Goal: Task Accomplishment & Management: Manage account settings

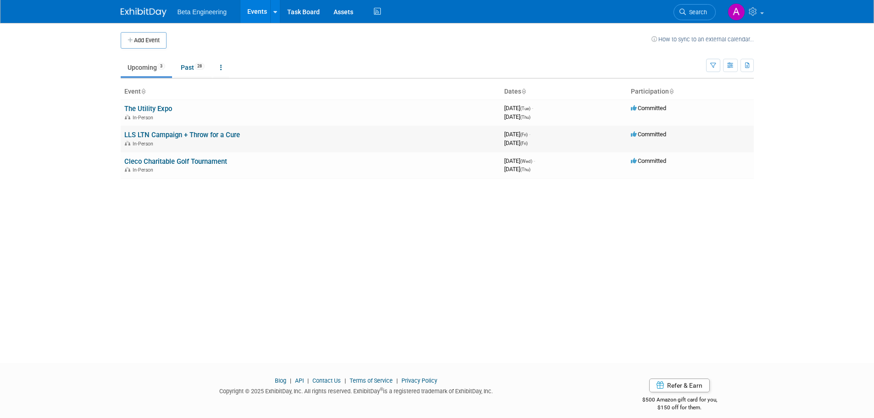
click at [157, 134] on link "LLS LTN Campaign + Throw for a Cure" at bounding box center [182, 135] width 116 height 8
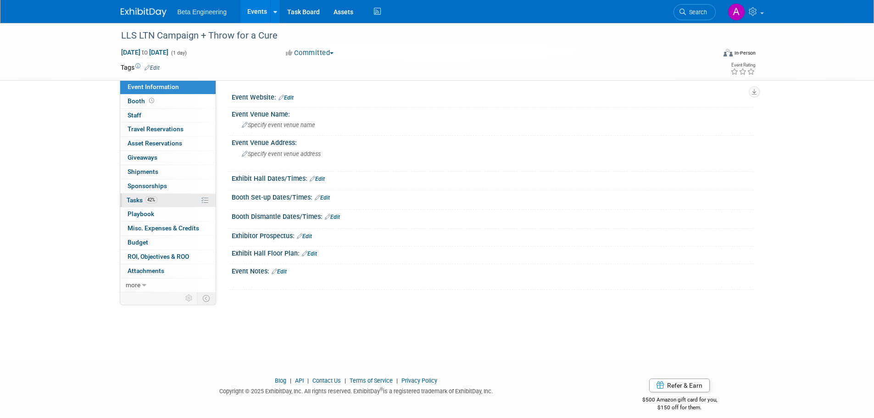
click at [137, 202] on span "Tasks 42%" at bounding box center [142, 199] width 31 height 7
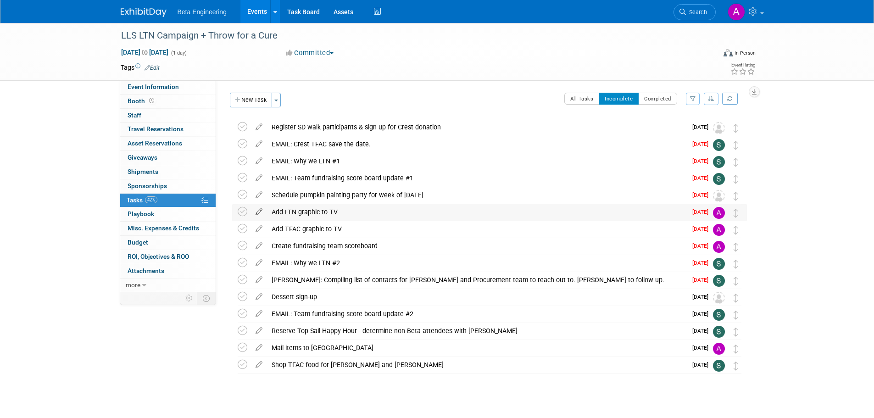
click at [258, 211] on icon at bounding box center [259, 209] width 16 height 11
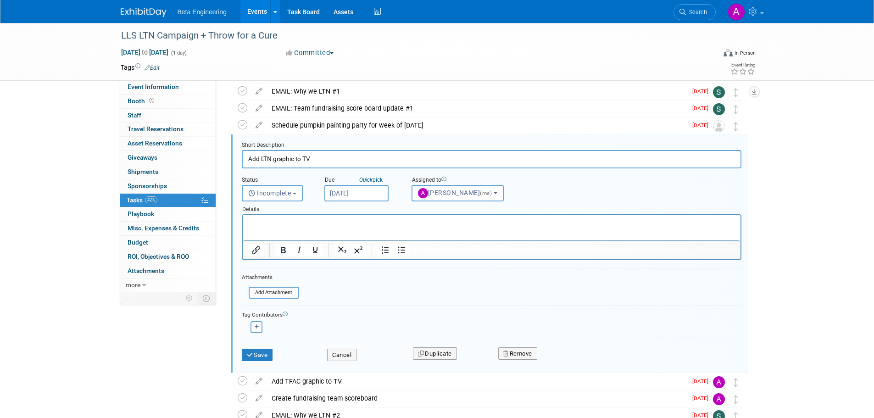
click at [360, 194] on input "[DATE]" at bounding box center [356, 193] width 64 height 17
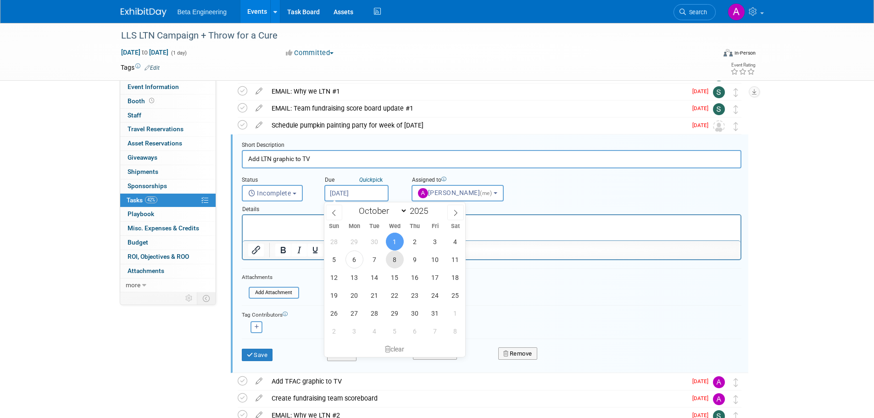
click at [401, 262] on span "8" at bounding box center [395, 259] width 18 height 18
type input "[DATE]"
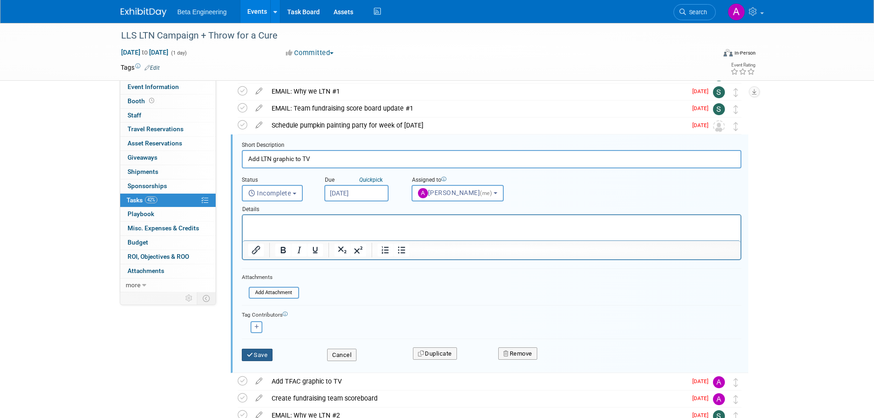
click at [272, 352] on button "Save" at bounding box center [257, 355] width 31 height 13
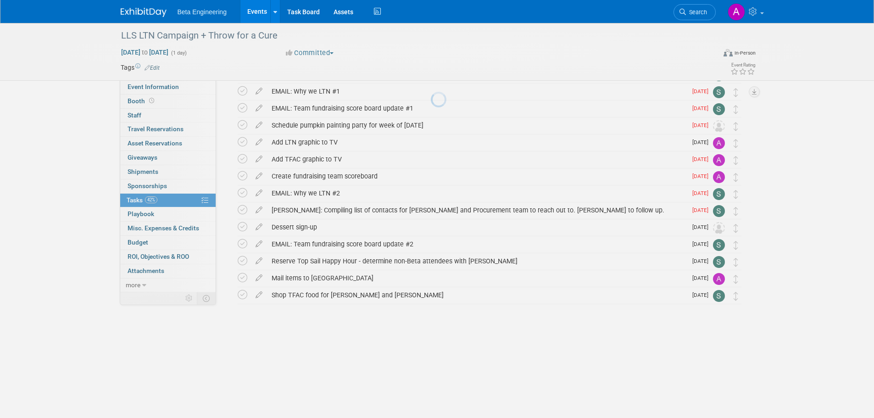
scroll to position [12, 0]
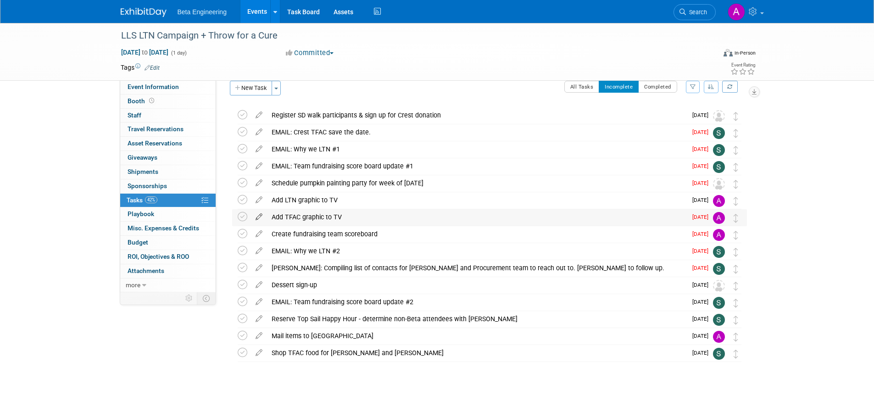
click at [258, 217] on icon at bounding box center [259, 214] width 16 height 11
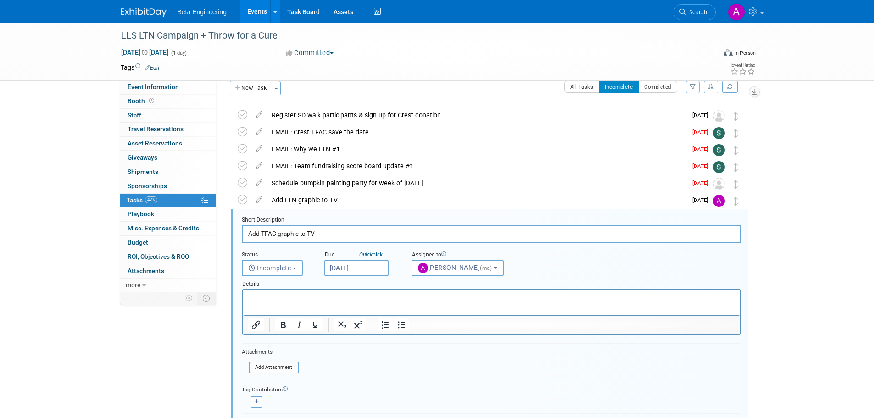
scroll to position [87, 0]
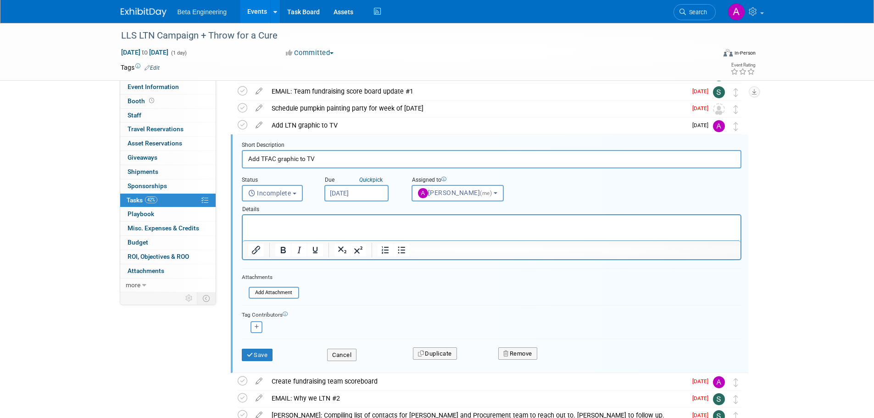
click at [342, 193] on input "[DATE]" at bounding box center [356, 193] width 64 height 17
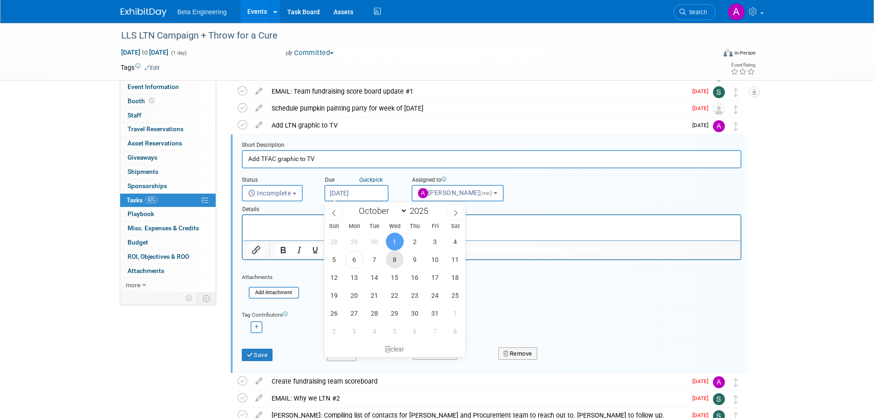
click at [396, 260] on span "8" at bounding box center [395, 259] width 18 height 18
type input "[DATE]"
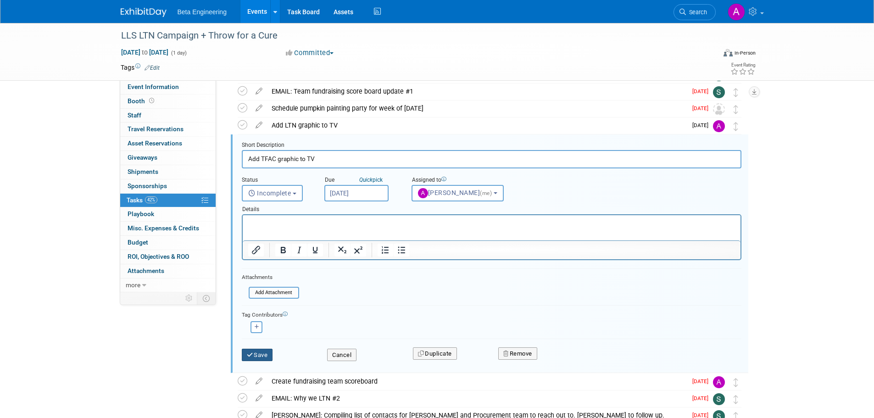
click at [273, 355] on button "Save" at bounding box center [257, 355] width 31 height 13
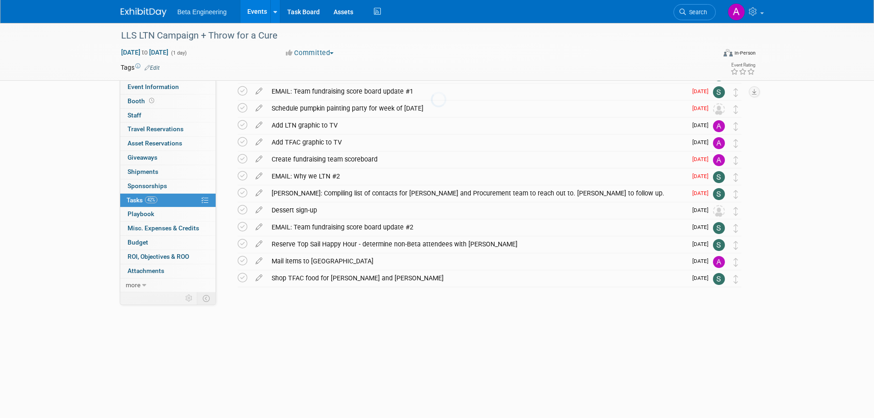
scroll to position [12, 0]
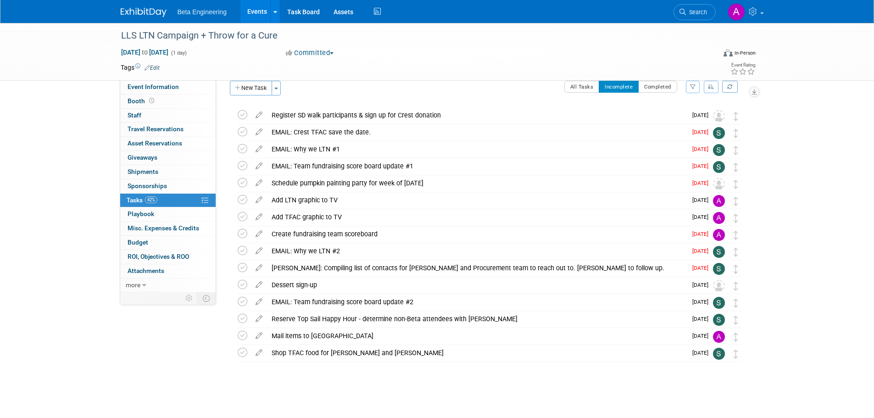
click at [712, 86] on icon "button" at bounding box center [711, 87] width 6 height 6
click at [668, 130] on link "By Due Date" at bounding box center [685, 128] width 66 height 13
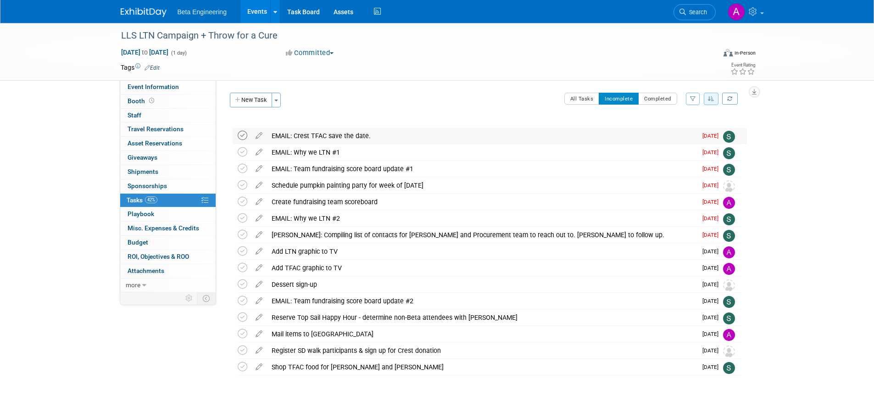
click at [245, 138] on icon at bounding box center [243, 136] width 10 height 10
